Goal: Transaction & Acquisition: Purchase product/service

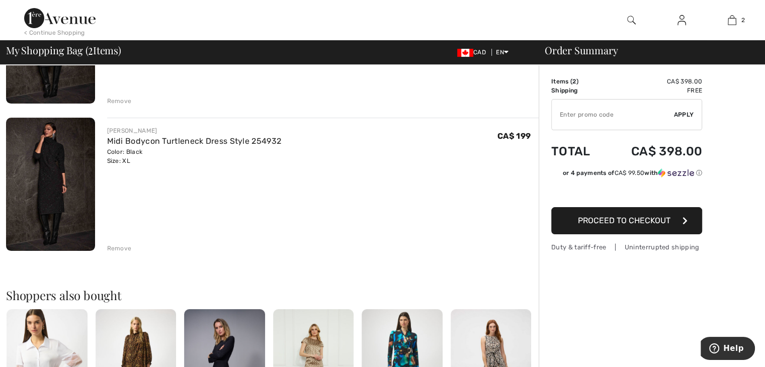
scroll to position [175, 0]
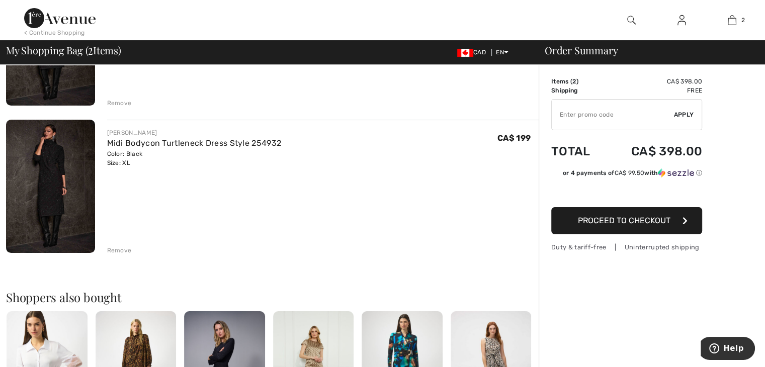
click at [115, 250] on div "Remove" at bounding box center [119, 250] width 25 height 9
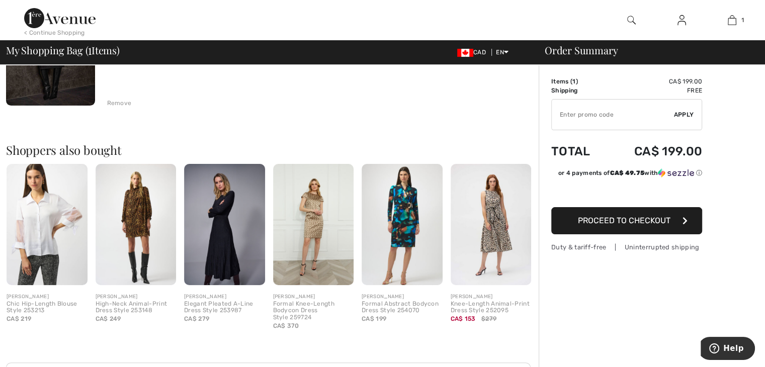
click at [208, 231] on img at bounding box center [224, 224] width 81 height 121
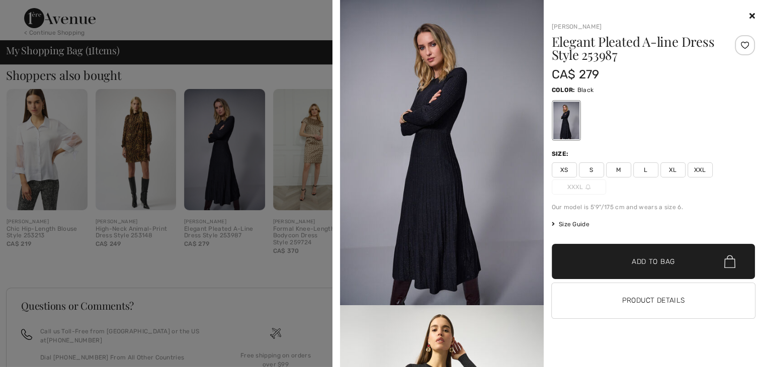
scroll to position [337, 0]
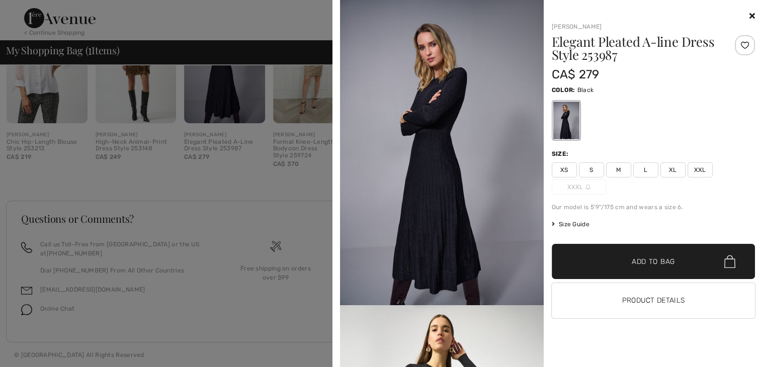
click at [517, 161] on img at bounding box center [442, 152] width 204 height 305
click at [562, 122] on div at bounding box center [566, 121] width 26 height 38
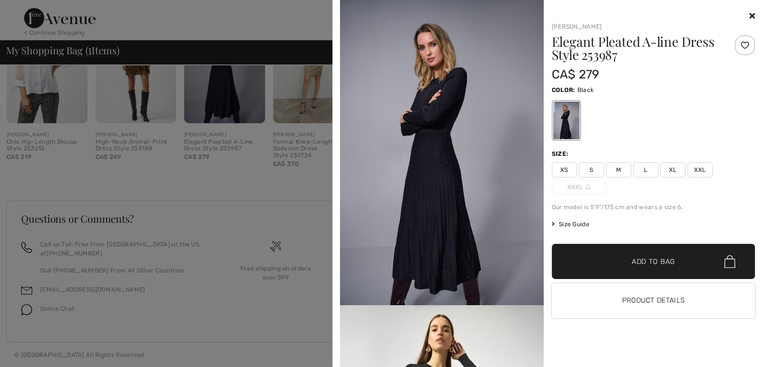
click at [562, 122] on div at bounding box center [566, 121] width 26 height 38
click at [432, 87] on img at bounding box center [442, 152] width 204 height 305
click at [431, 89] on img at bounding box center [442, 152] width 204 height 305
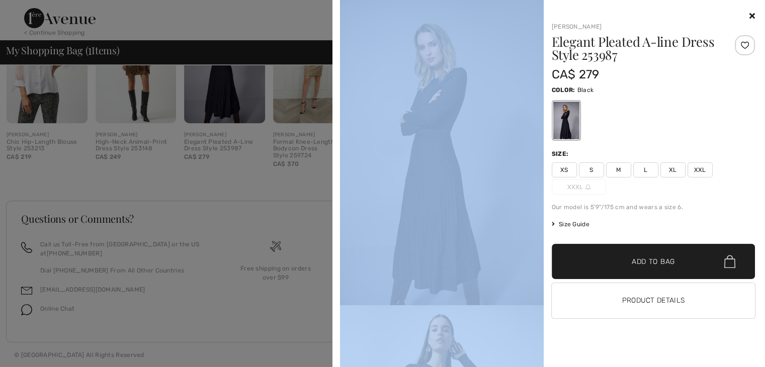
click at [333, 56] on div "Your browser does not support the video tag. [PERSON_NAME] Elegant Pleated A-li…" at bounding box center [382, 183] width 765 height 367
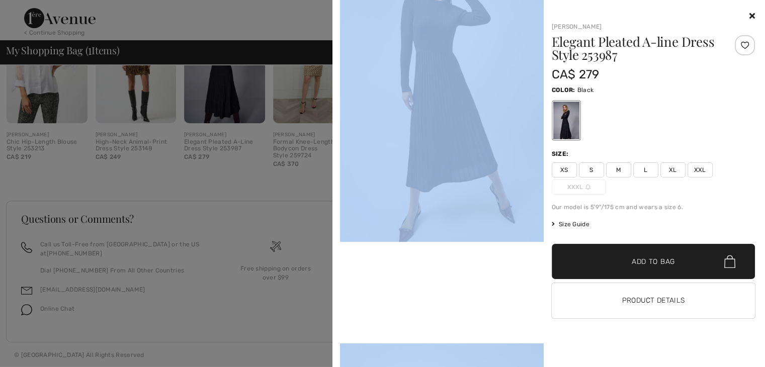
scroll to position [394, 0]
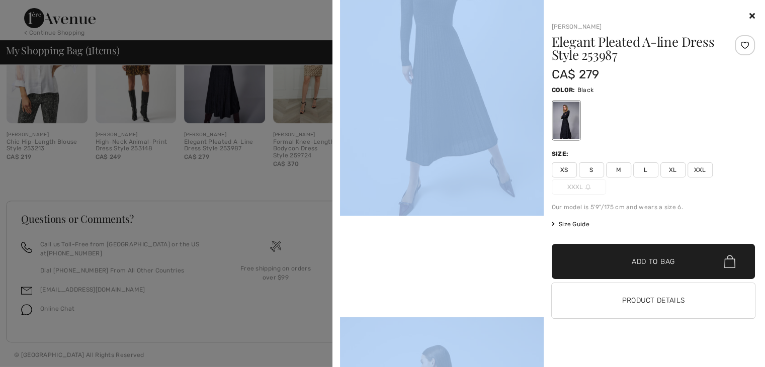
drag, startPoint x: 336, startPoint y: 114, endPoint x: 356, endPoint y: 161, distance: 51.1
click at [356, 161] on div "Your browser does not support the video tag. [PERSON_NAME] Elegant Pleated A-li…" at bounding box center [549, 183] width 433 height 367
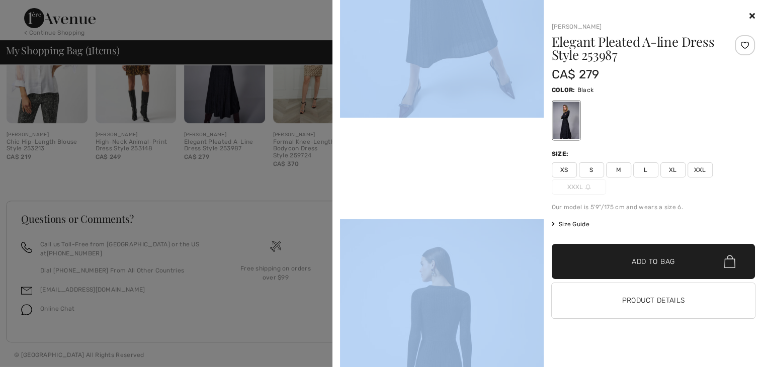
scroll to position [569, 0]
